Goal: Transaction & Acquisition: Subscribe to service/newsletter

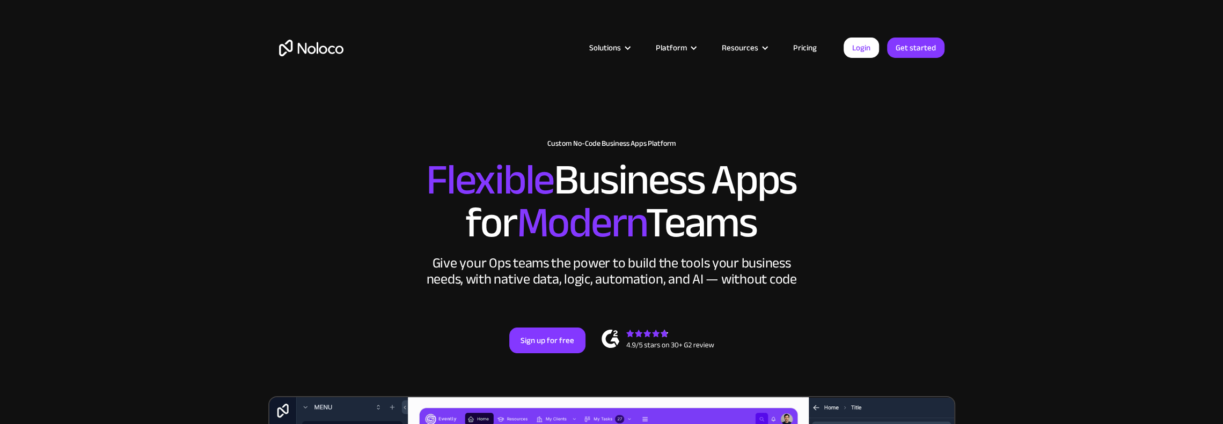
click at [805, 47] on link "Pricing" at bounding box center [805, 48] width 50 height 14
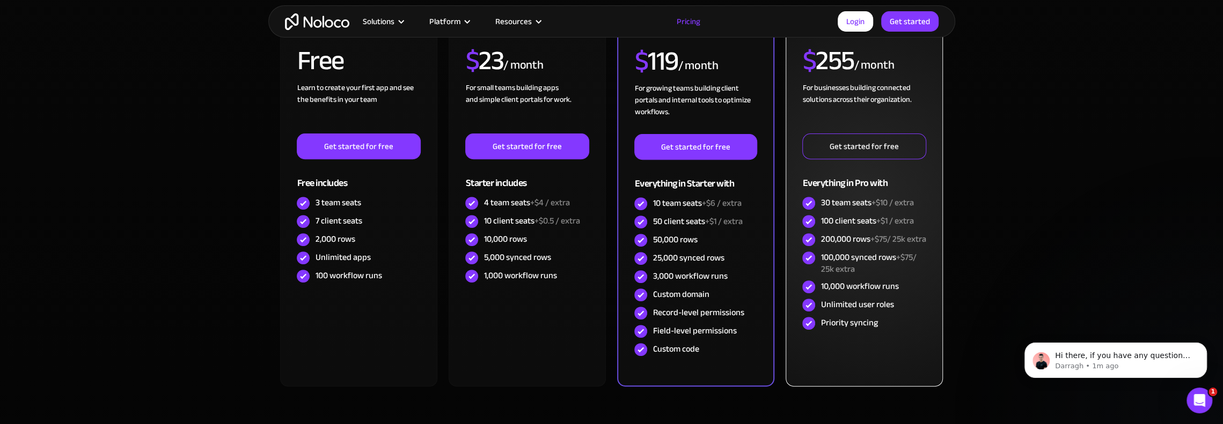
scroll to position [322, 0]
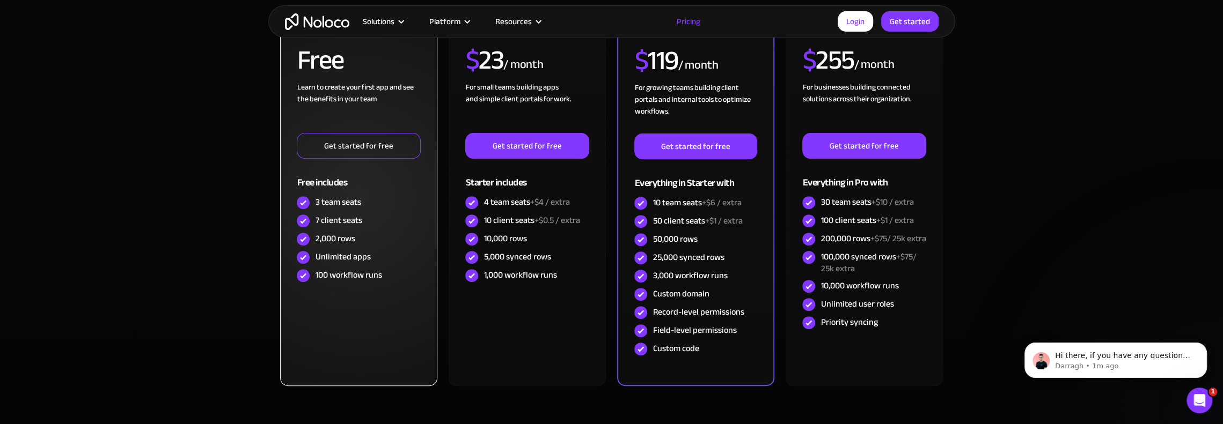
click at [340, 144] on link "Get started for free" at bounding box center [358, 146] width 123 height 26
click at [333, 144] on link "Get started for free" at bounding box center [358, 146] width 123 height 26
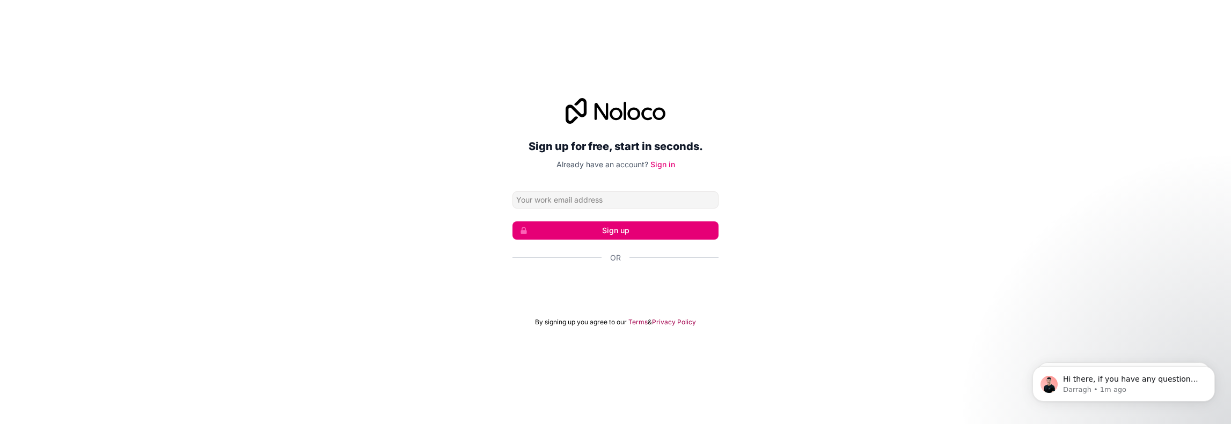
click at [463, 182] on div "Sign up for free, start in seconds. Already have an account? Sign in Sign up Or…" at bounding box center [615, 212] width 1231 height 259
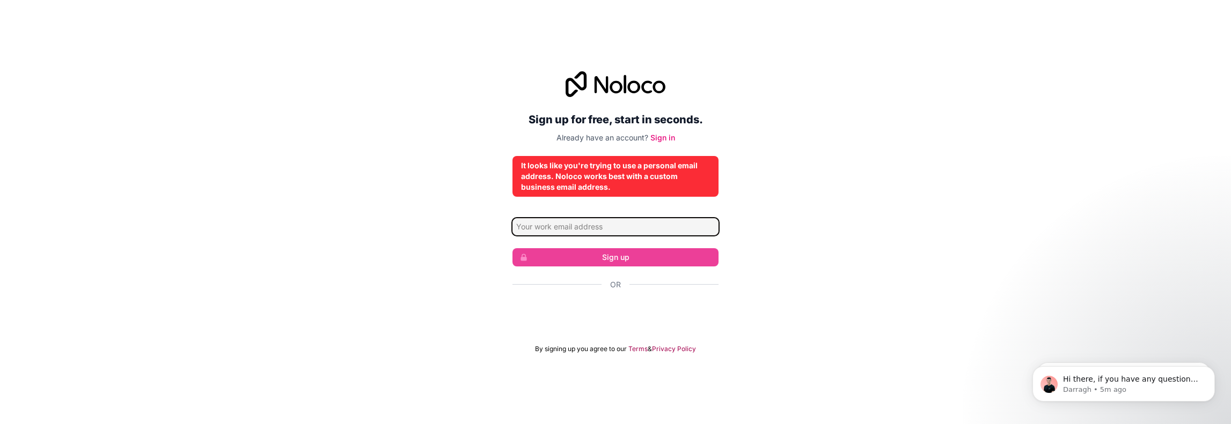
click at [543, 225] on input "Email address" at bounding box center [615, 226] width 206 height 17
type input "contact@tecarchi.fr"
